Goal: Navigation & Orientation: Find specific page/section

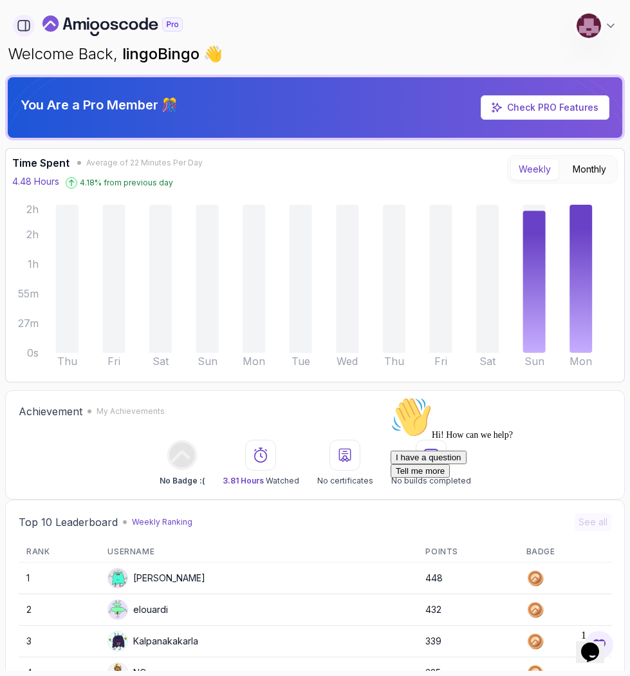
click at [19, 31] on icon "button" at bounding box center [24, 26] width 12 height 10
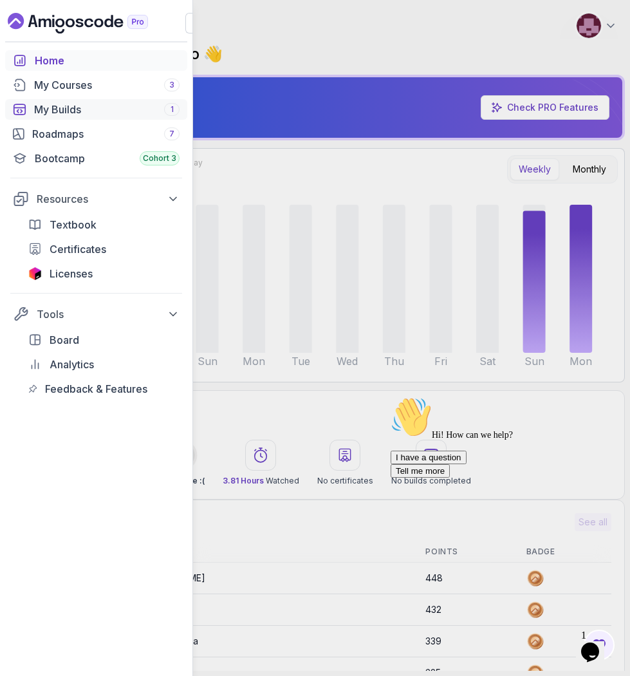
click at [37, 119] on link "My Builds 1" at bounding box center [96, 109] width 182 height 21
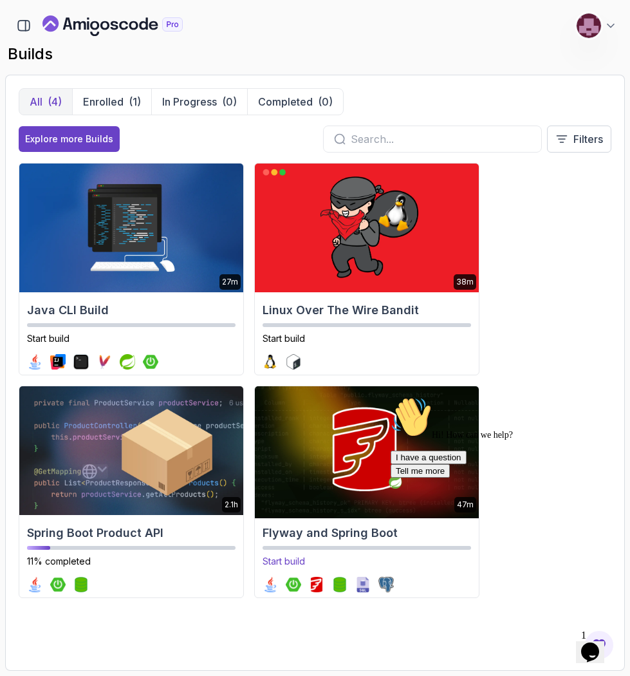
click at [297, 427] on img at bounding box center [366, 450] width 235 height 135
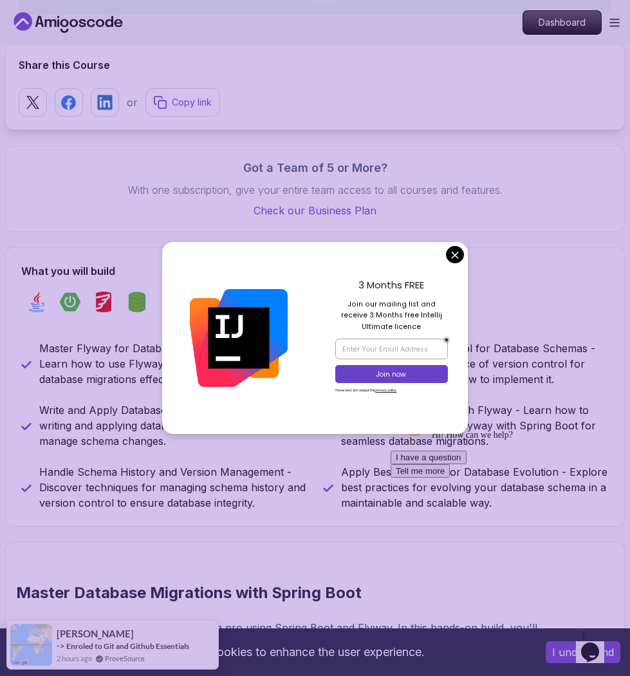
scroll to position [1225, 0]
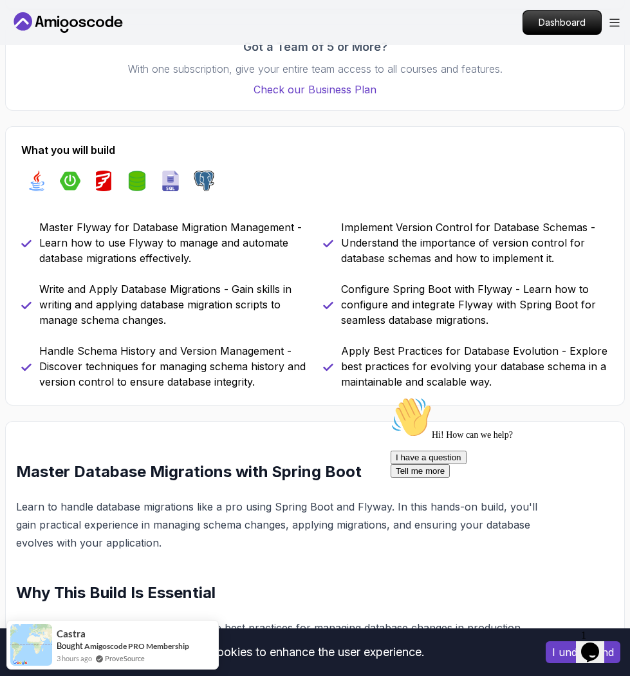
scroll to position [0, 0]
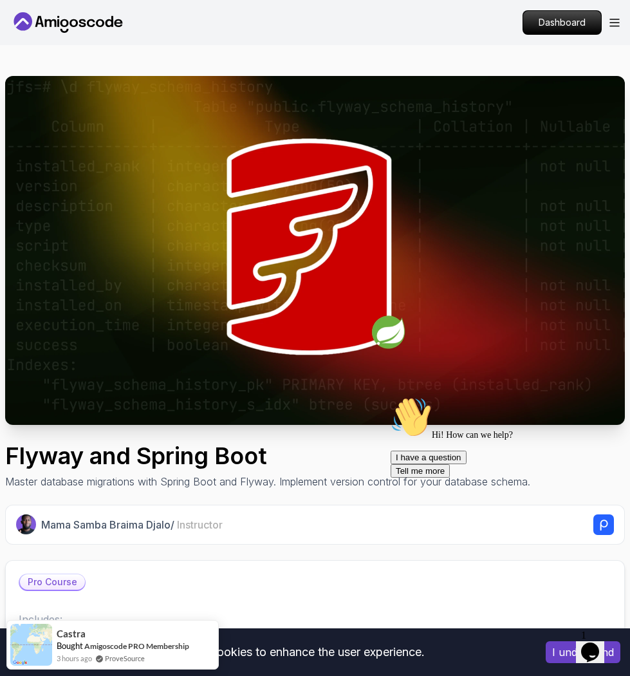
click at [25, 23] on icon at bounding box center [22, 22] width 14 height 9
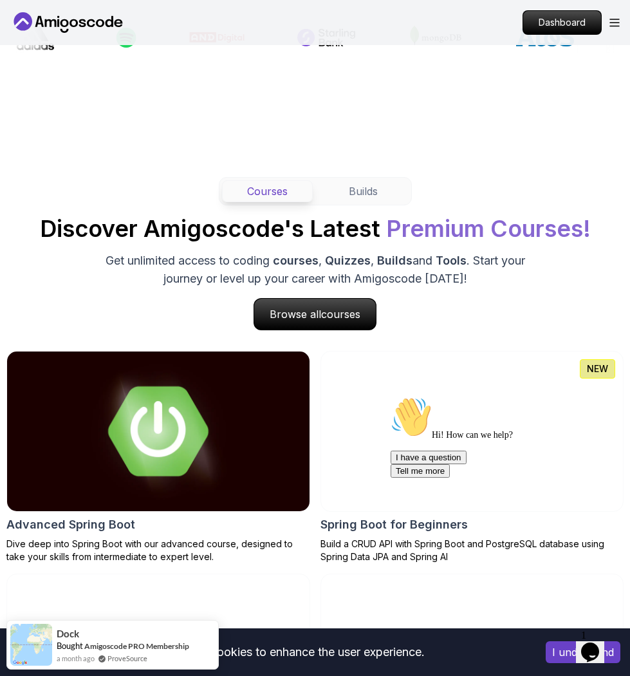
scroll to position [942, 0]
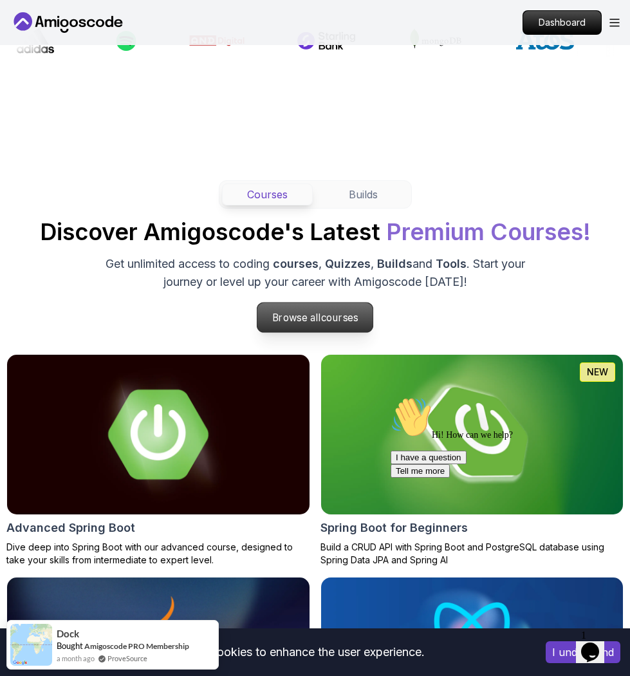
click at [320, 314] on p "Browse all courses" at bounding box center [315, 317] width 116 height 30
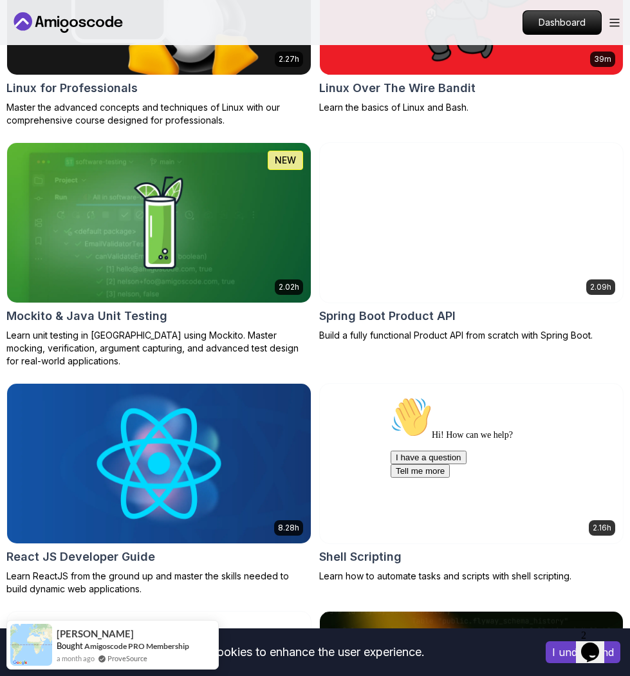
scroll to position [4294, 0]
